Goal: Use online tool/utility: Utilize a website feature to perform a specific function

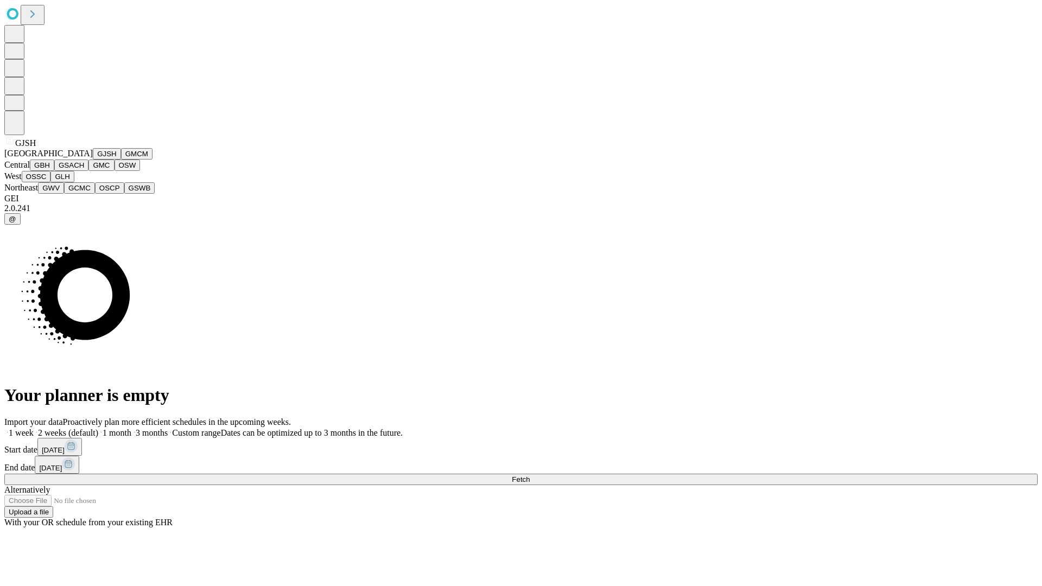
click at [93, 159] on button "GJSH" at bounding box center [107, 153] width 28 height 11
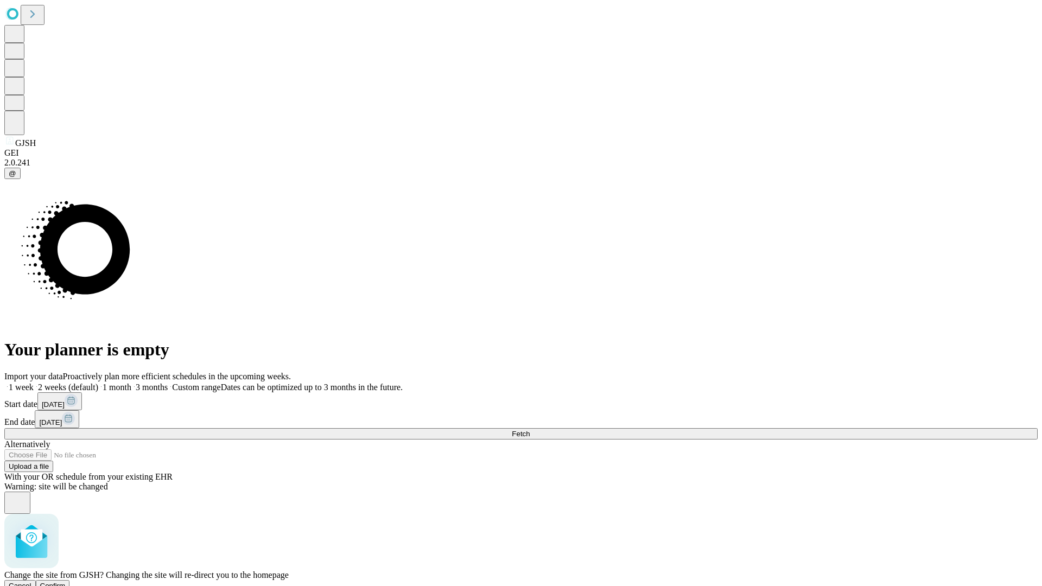
click at [66, 582] on span "Confirm" at bounding box center [52, 586] width 25 height 8
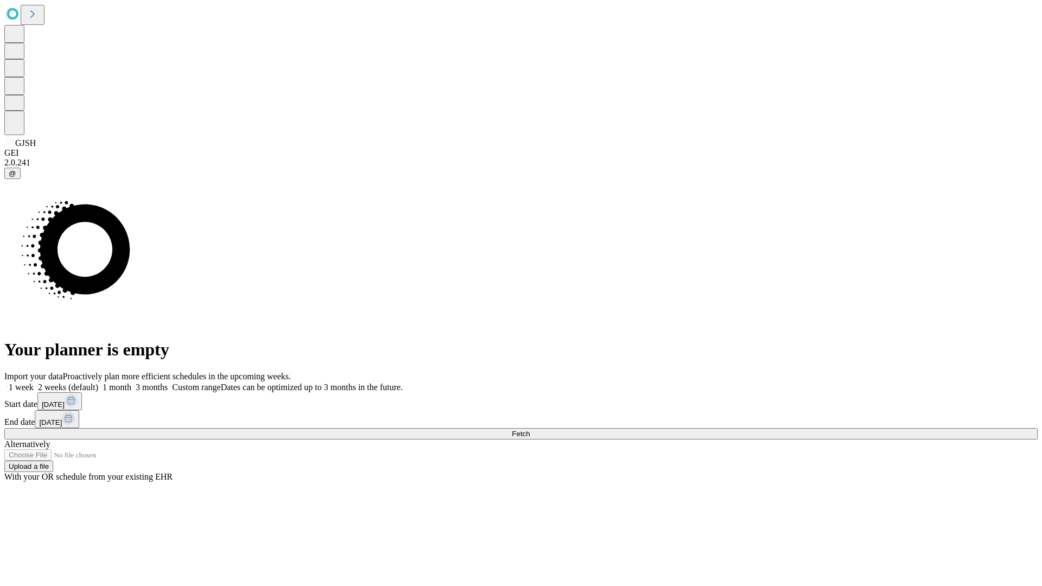
click at [131, 382] on label "1 month" at bounding box center [114, 386] width 33 height 9
click at [529, 430] on span "Fetch" at bounding box center [521, 434] width 18 height 8
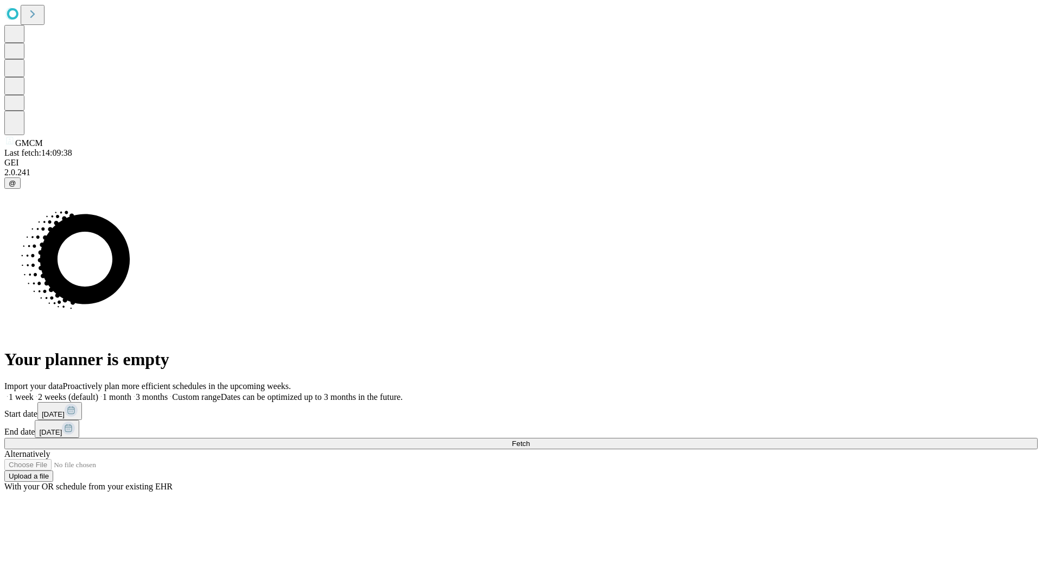
click at [131, 392] on label "1 month" at bounding box center [114, 396] width 33 height 9
click at [529, 439] on span "Fetch" at bounding box center [521, 443] width 18 height 8
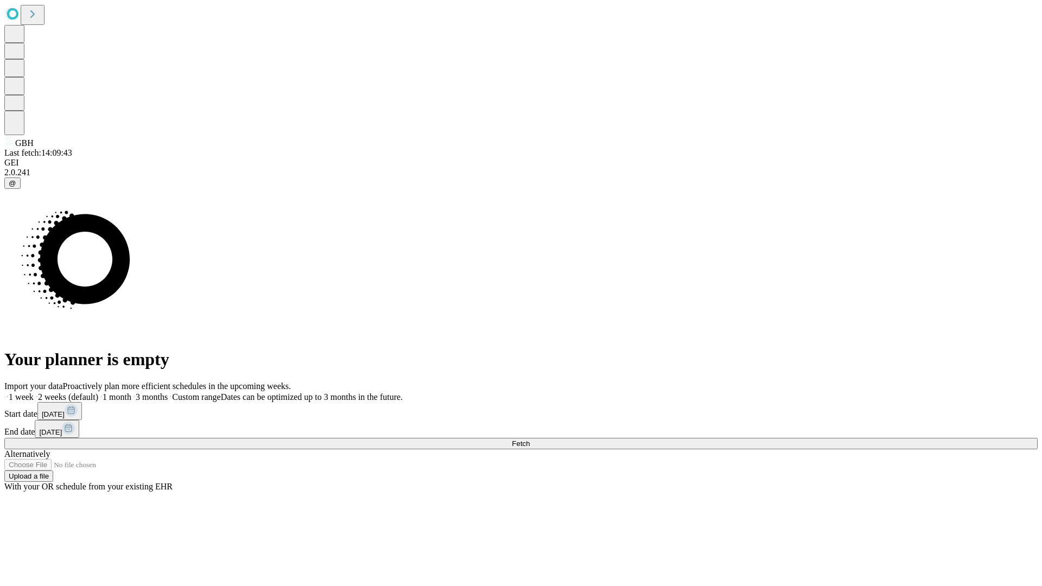
click at [131, 392] on label "1 month" at bounding box center [114, 396] width 33 height 9
click at [529, 439] on span "Fetch" at bounding box center [521, 443] width 18 height 8
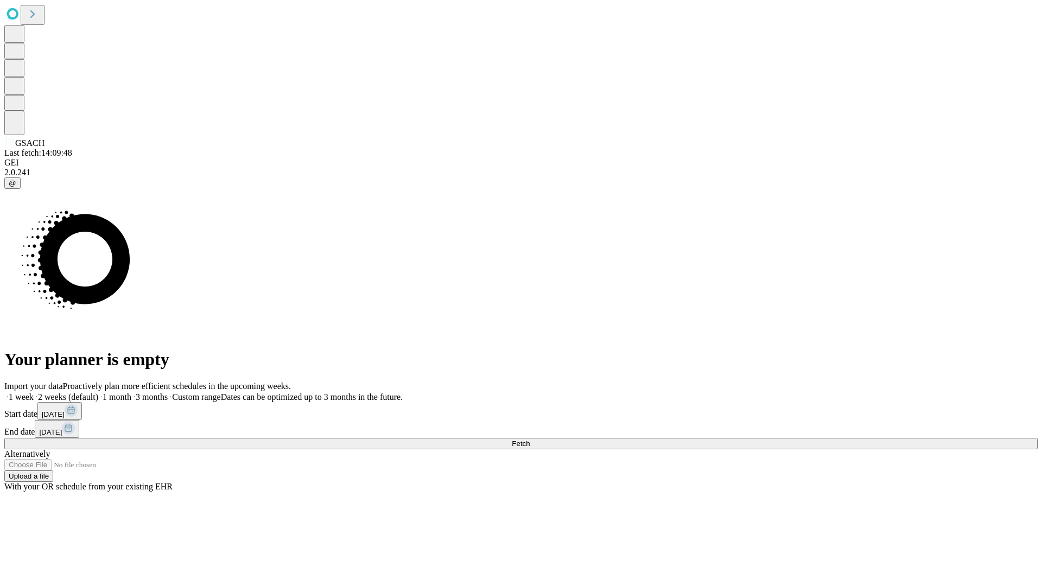
click at [131, 392] on label "1 month" at bounding box center [114, 396] width 33 height 9
click at [529, 439] on span "Fetch" at bounding box center [521, 443] width 18 height 8
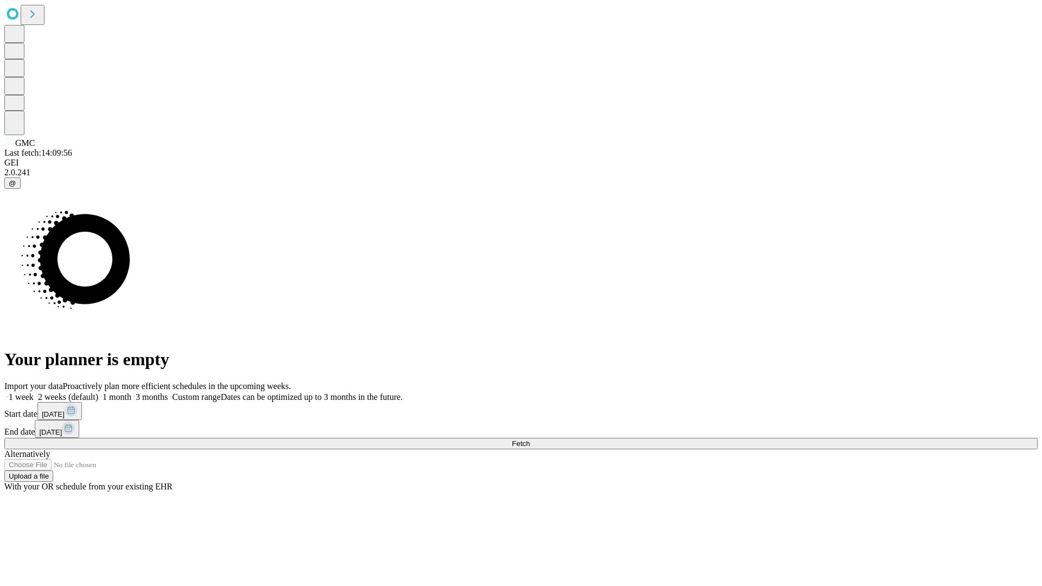
click at [529, 439] on span "Fetch" at bounding box center [521, 443] width 18 height 8
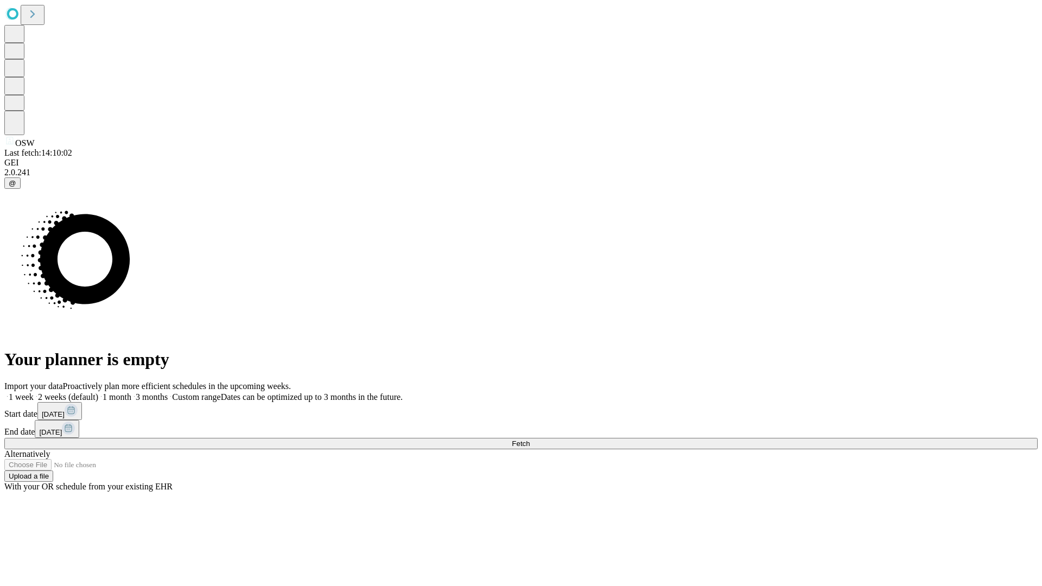
click at [131, 392] on label "1 month" at bounding box center [114, 396] width 33 height 9
click at [529, 439] on span "Fetch" at bounding box center [521, 443] width 18 height 8
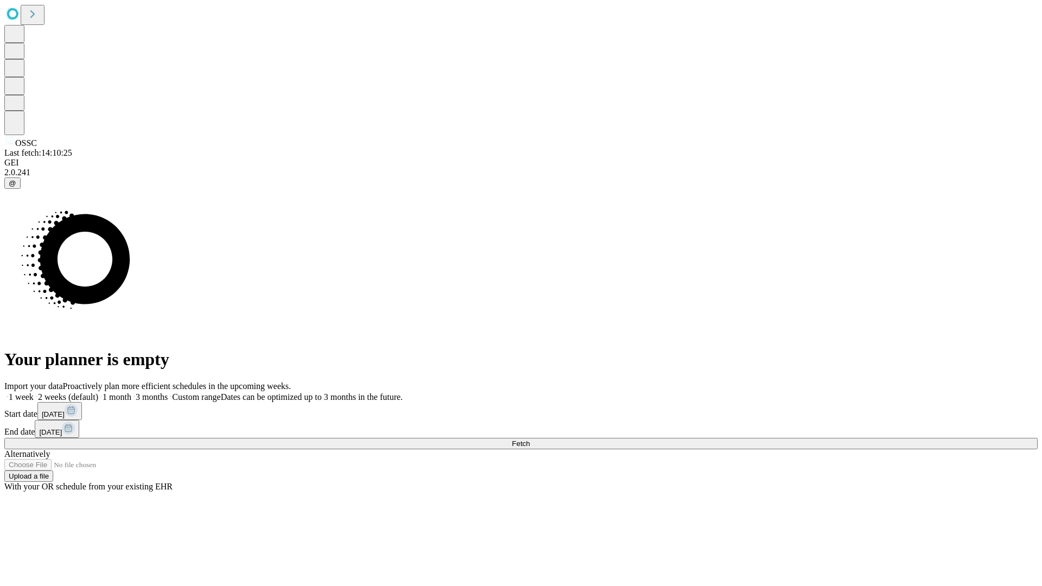
click at [131, 392] on label "1 month" at bounding box center [114, 396] width 33 height 9
click at [529, 439] on span "Fetch" at bounding box center [521, 443] width 18 height 8
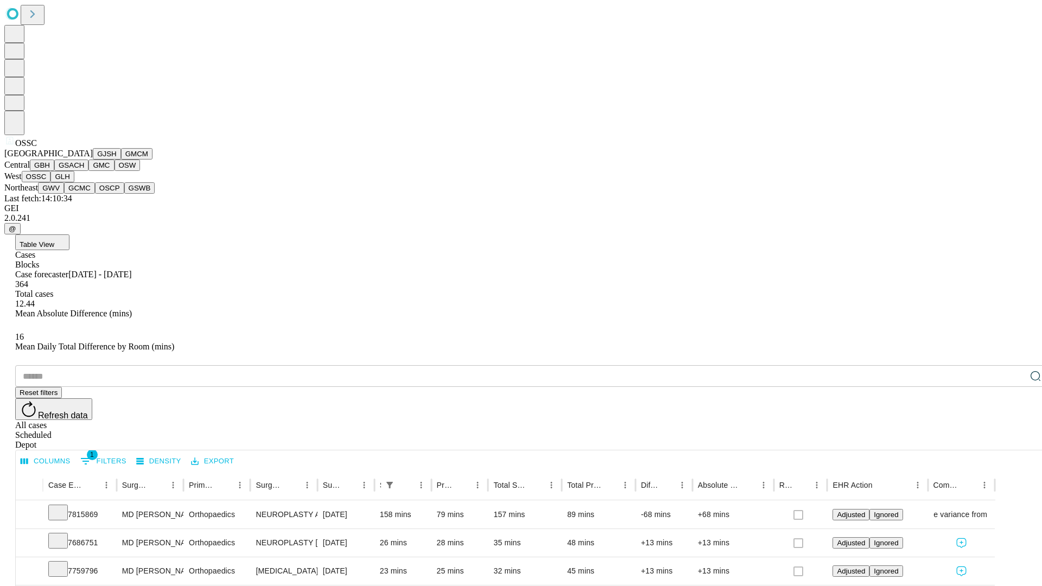
click at [74, 182] on button "GLH" at bounding box center [61, 176] width 23 height 11
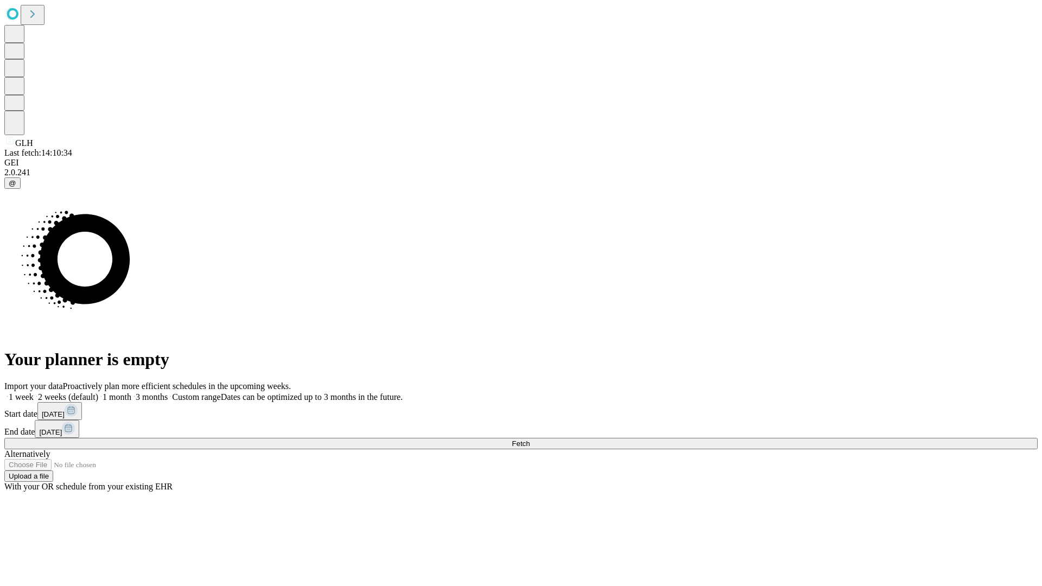
click at [131, 392] on label "1 month" at bounding box center [114, 396] width 33 height 9
click at [529, 439] on span "Fetch" at bounding box center [521, 443] width 18 height 8
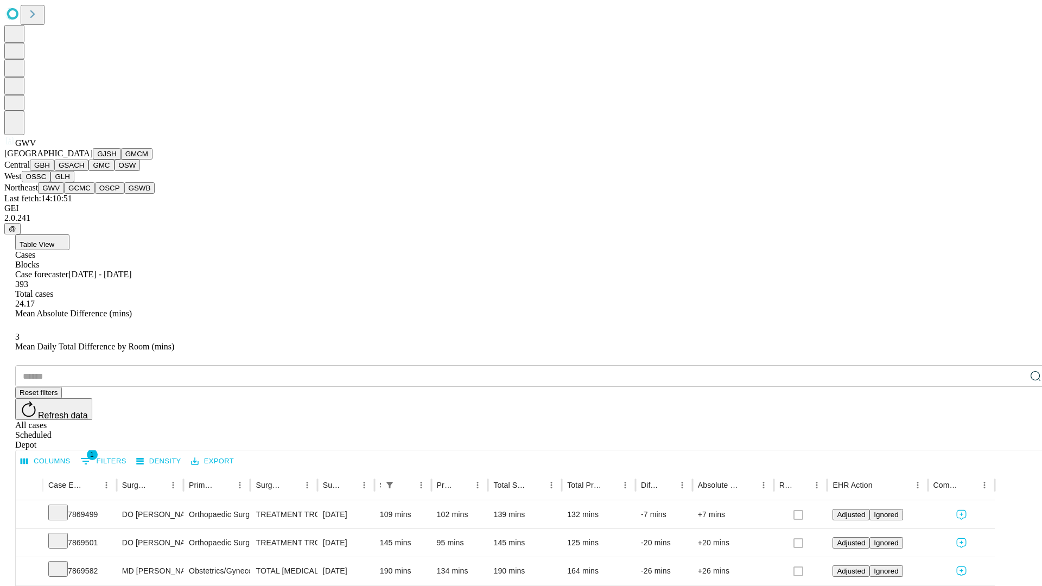
click at [84, 194] on button "GCMC" at bounding box center [79, 187] width 31 height 11
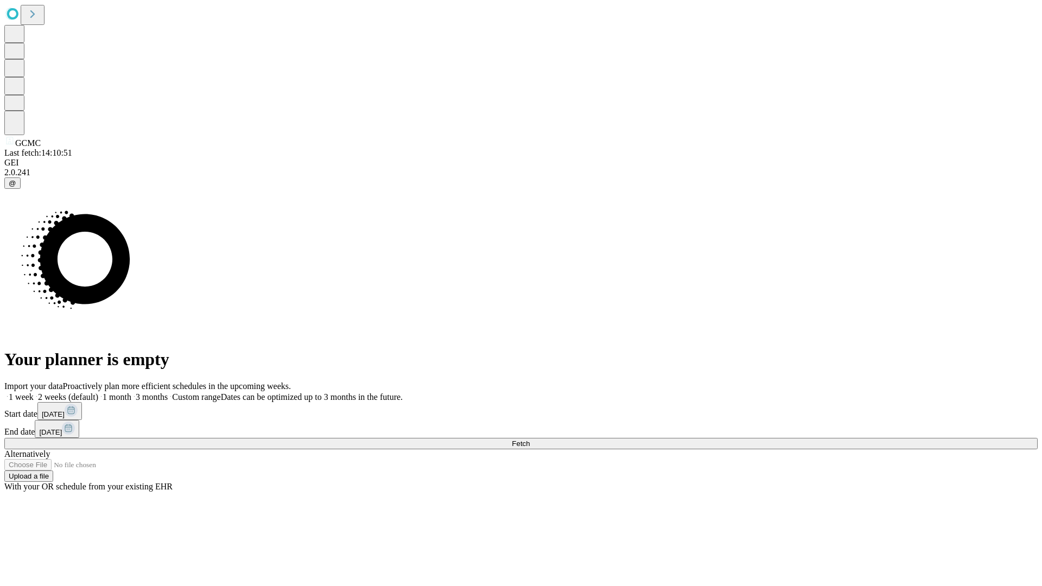
click at [131, 392] on label "1 month" at bounding box center [114, 396] width 33 height 9
click at [529, 439] on span "Fetch" at bounding box center [521, 443] width 18 height 8
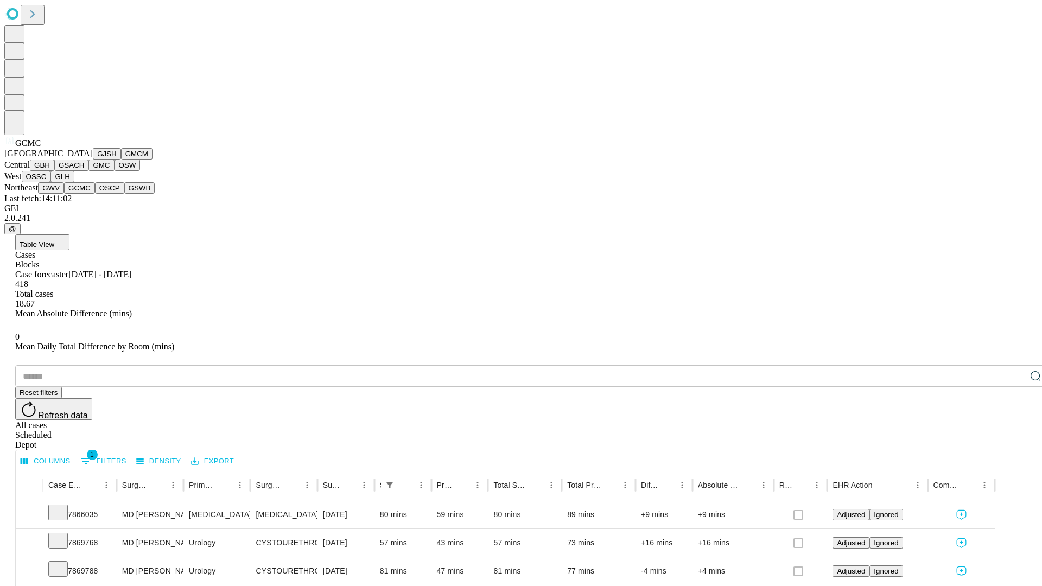
click at [95, 194] on button "OSCP" at bounding box center [109, 187] width 29 height 11
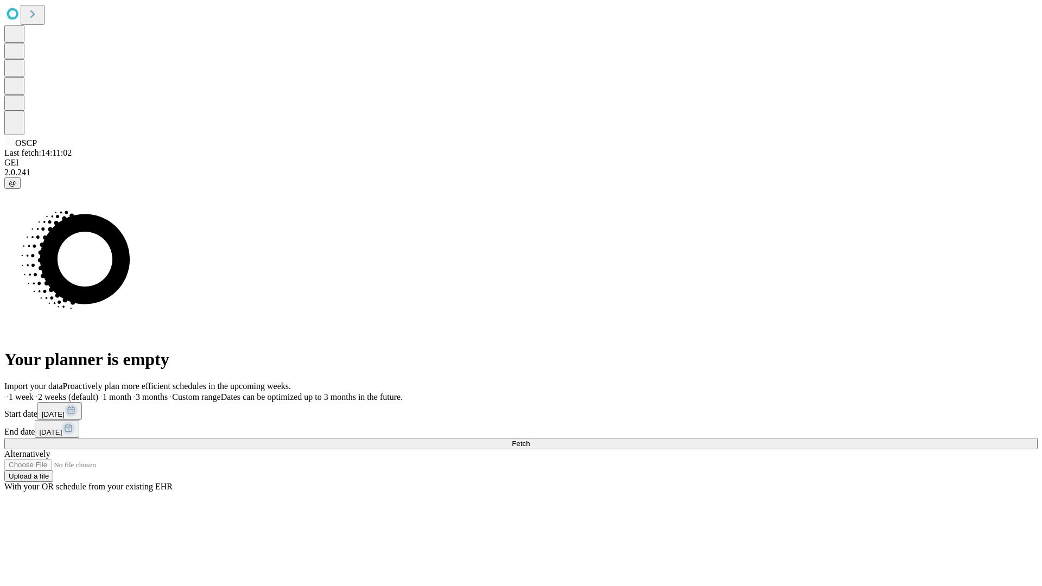
click at [131, 392] on label "1 month" at bounding box center [114, 396] width 33 height 9
click at [529, 439] on span "Fetch" at bounding box center [521, 443] width 18 height 8
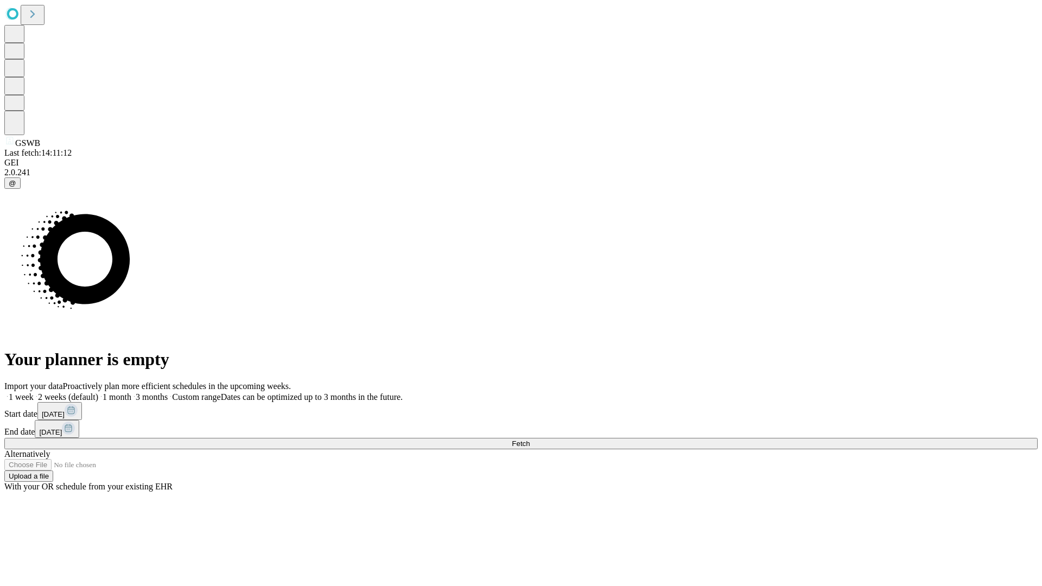
click at [131, 392] on label "1 month" at bounding box center [114, 396] width 33 height 9
click at [529, 439] on span "Fetch" at bounding box center [521, 443] width 18 height 8
